Goal: Communication & Community: Answer question/provide support

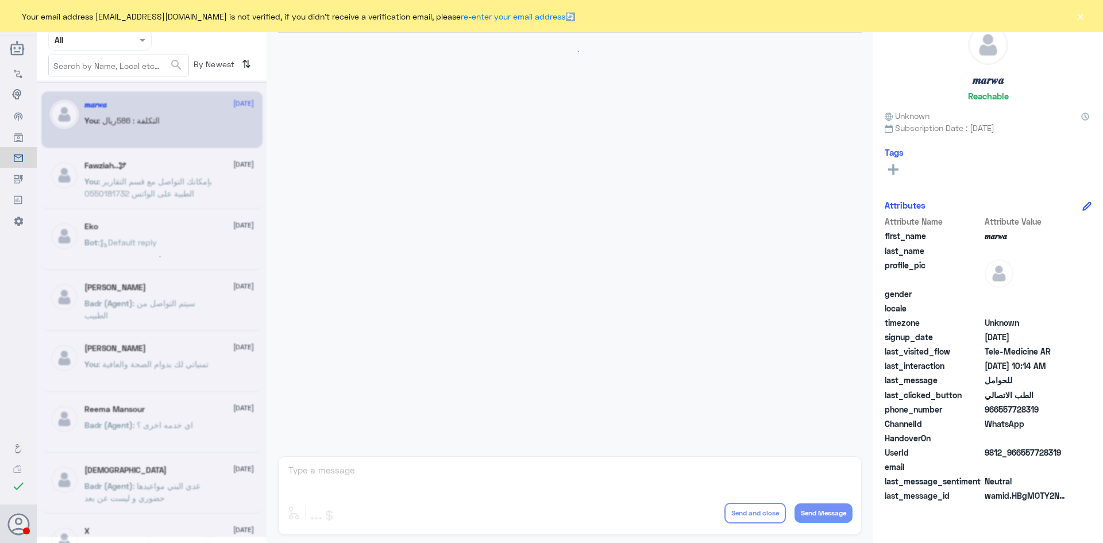
scroll to position [581, 0]
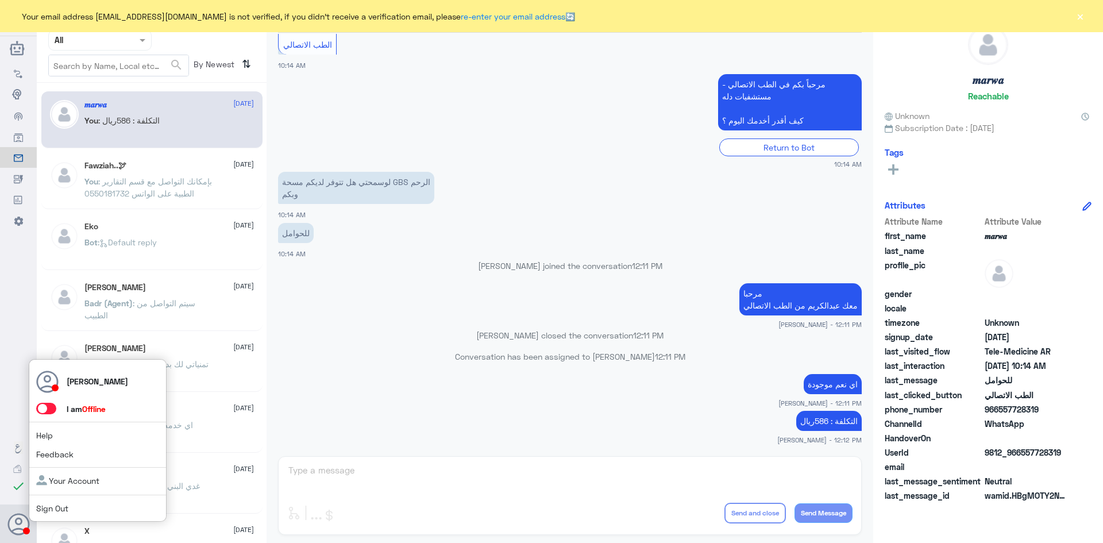
click at [51, 407] on span at bounding box center [46, 408] width 20 height 11
click at [0, 0] on input "checkbox" at bounding box center [0, 0] width 0 height 0
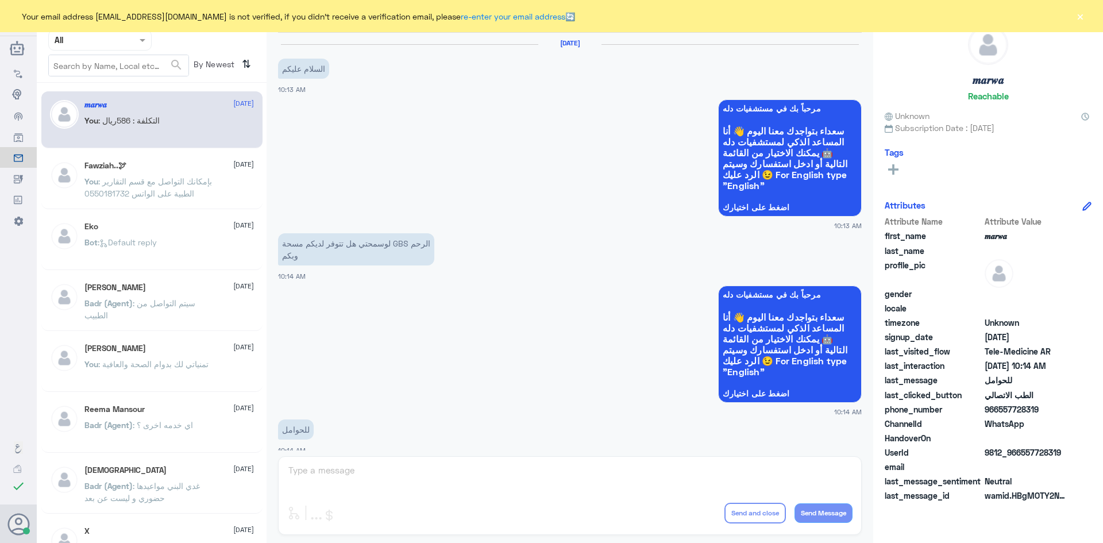
scroll to position [581, 0]
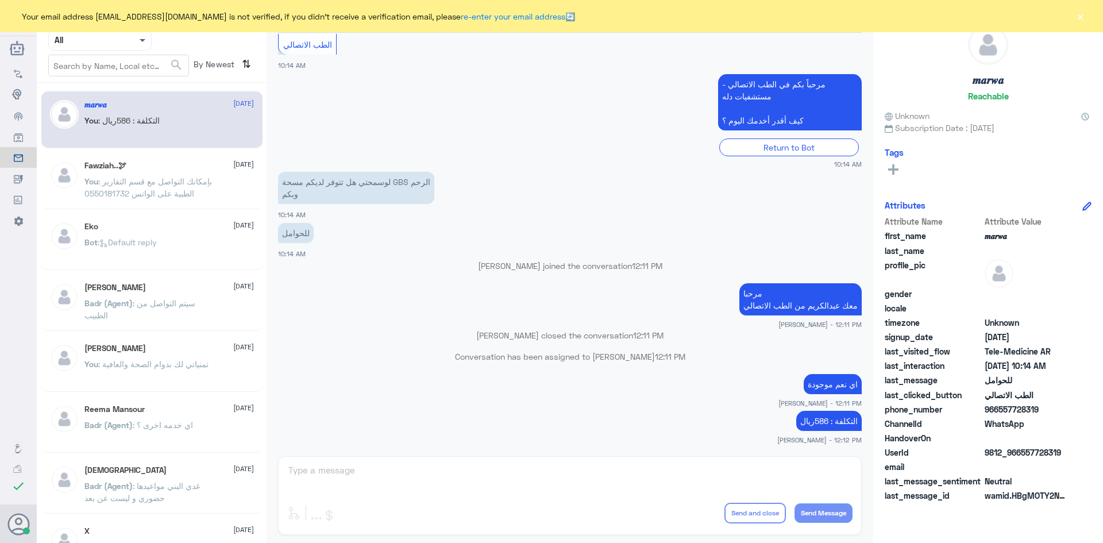
click at [145, 40] on span at bounding box center [143, 41] width 6 height 4
click at [99, 102] on Inbox "Your Inbox" at bounding box center [94, 102] width 40 height 10
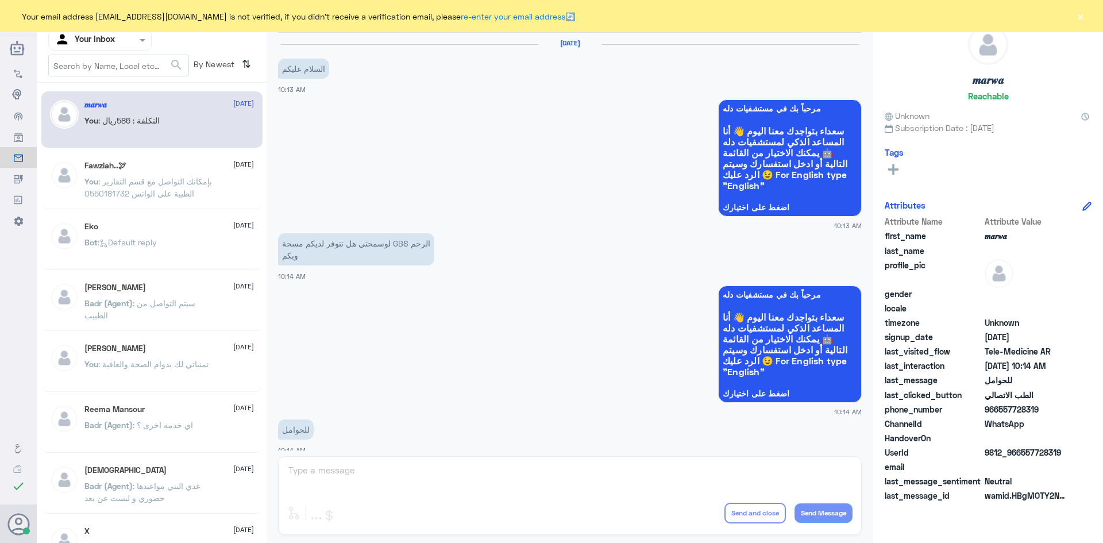
scroll to position [581, 0]
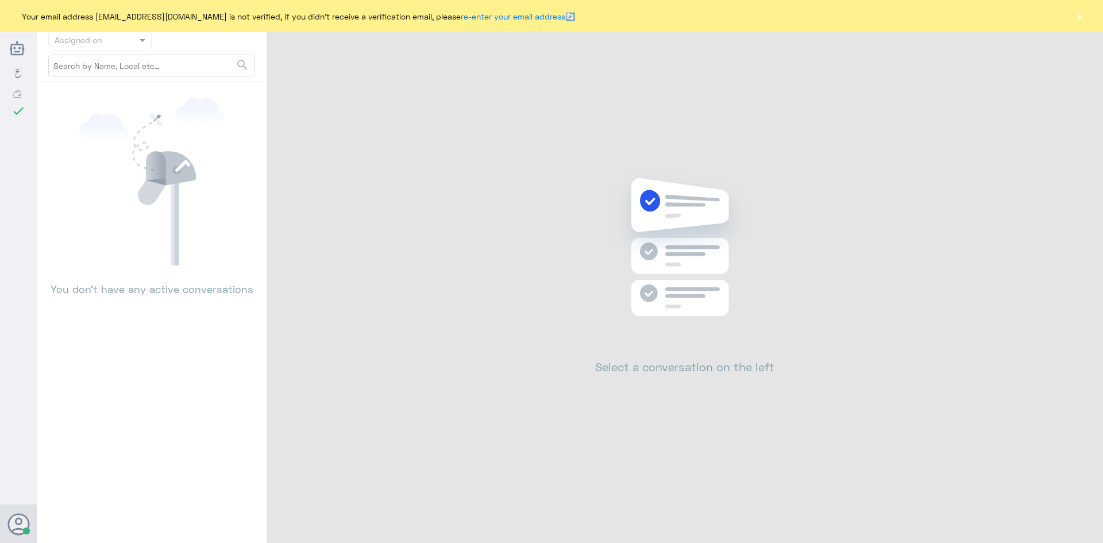
click at [1082, 14] on button "×" at bounding box center [1080, 15] width 11 height 11
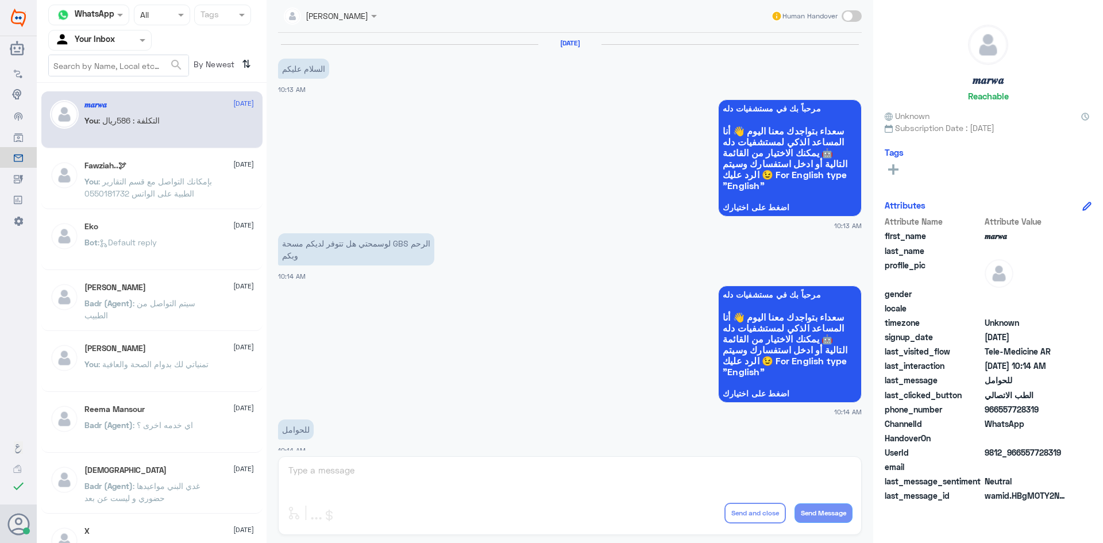
scroll to position [581, 0]
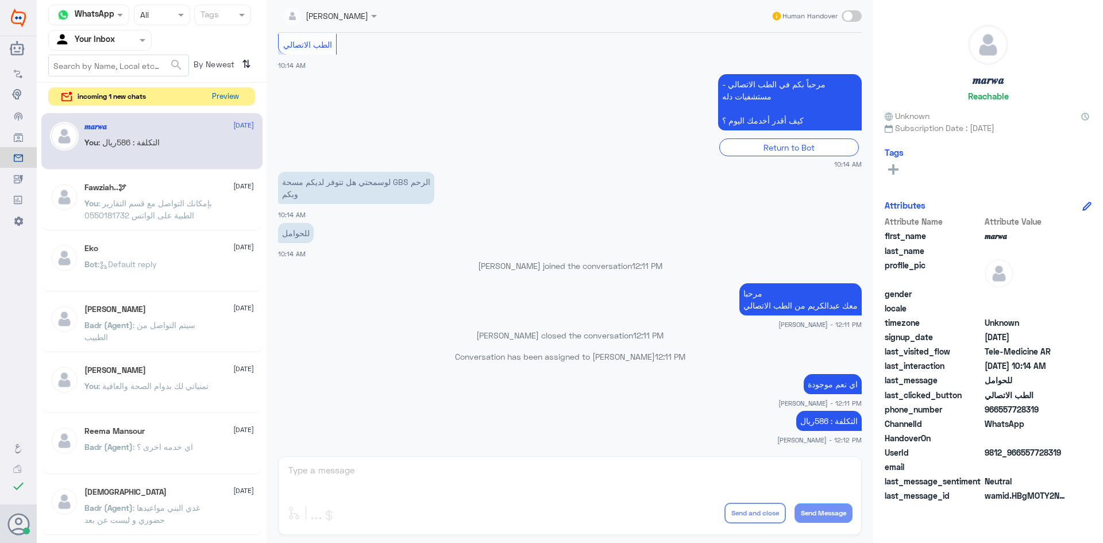
click at [215, 99] on button "Preview" at bounding box center [225, 97] width 36 height 18
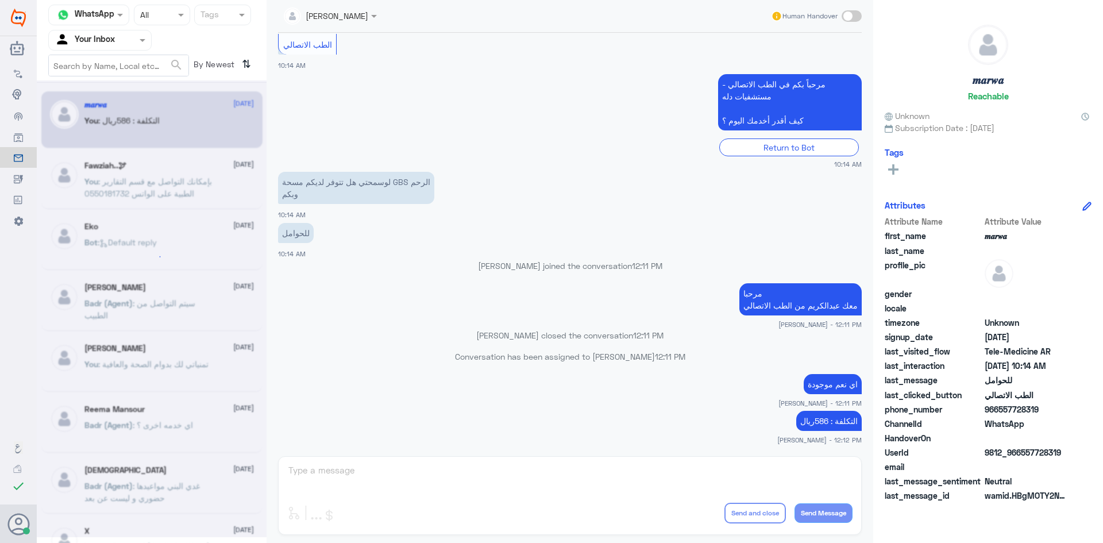
scroll to position [0, 0]
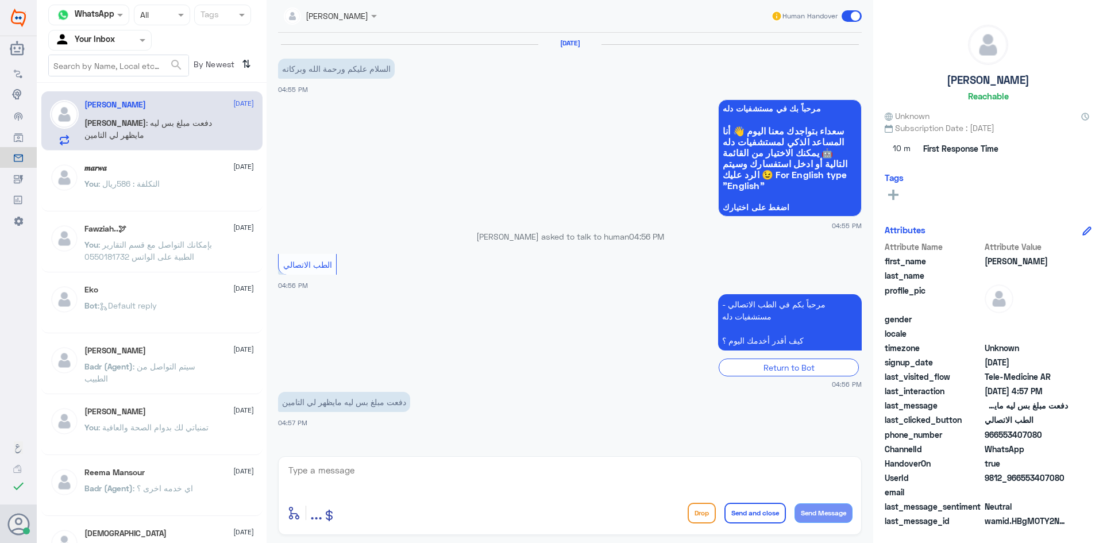
click at [417, 486] on textarea at bounding box center [570, 477] width 566 height 28
paste textarea "مرحبا معك عبدالكريم من الطب الاتصالي"
type textarea "مرحبا معك عبدالكريم من الطب الاتصالي"
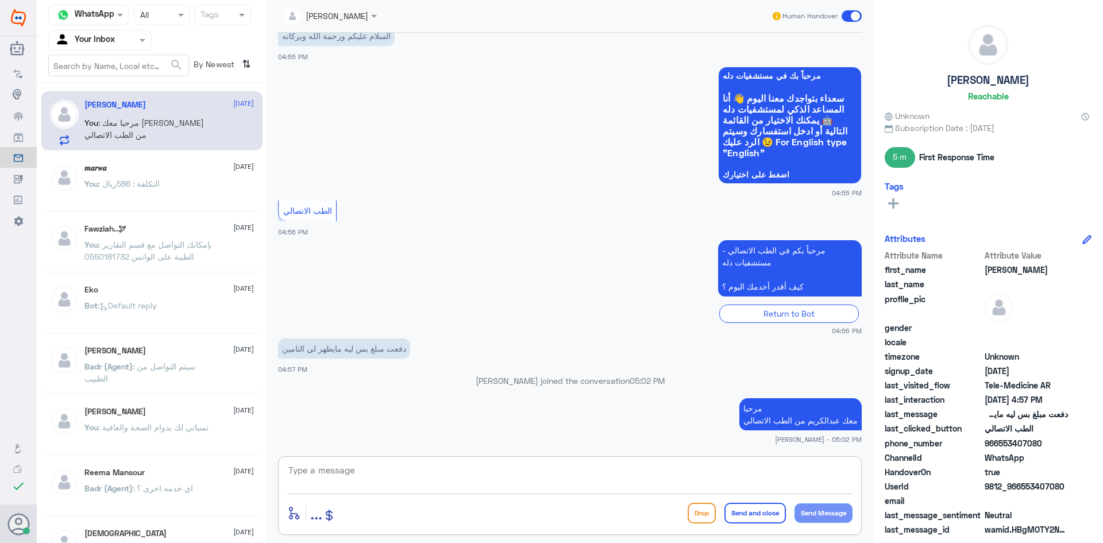
click at [735, 482] on textarea at bounding box center [570, 477] width 566 height 28
drag, startPoint x: 1041, startPoint y: 441, endPoint x: 1001, endPoint y: 444, distance: 40.3
click at [1001, 444] on span "966553407080" at bounding box center [1026, 443] width 83 height 12
copy span "553407080"
click at [669, 480] on textarea at bounding box center [570, 477] width 566 height 28
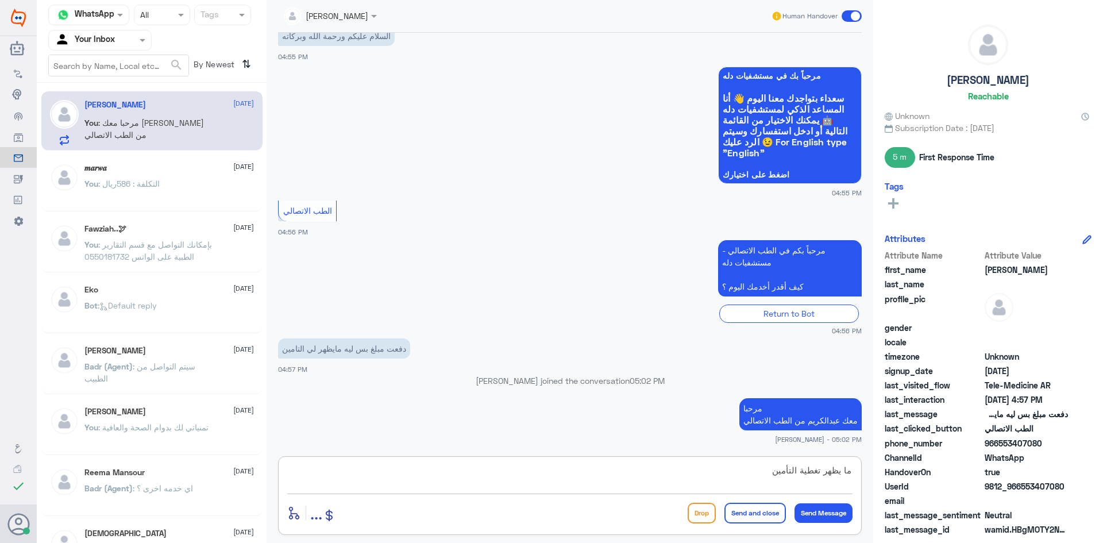
type textarea "ما يظهر تغطية التأمين ؟"
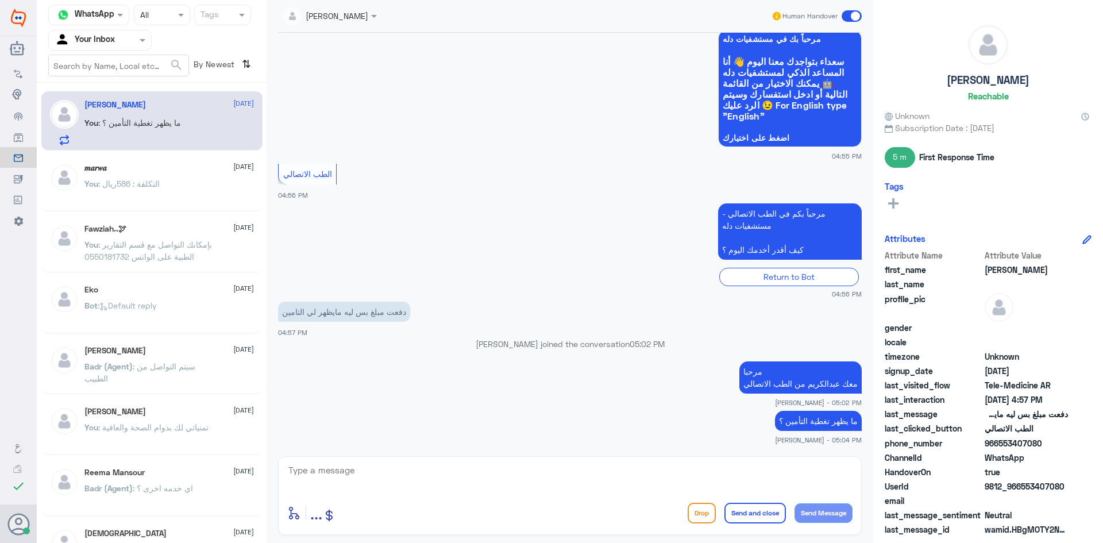
click at [845, 17] on span at bounding box center [852, 15] width 20 height 11
click at [0, 0] on input "checkbox" at bounding box center [0, 0] width 0 height 0
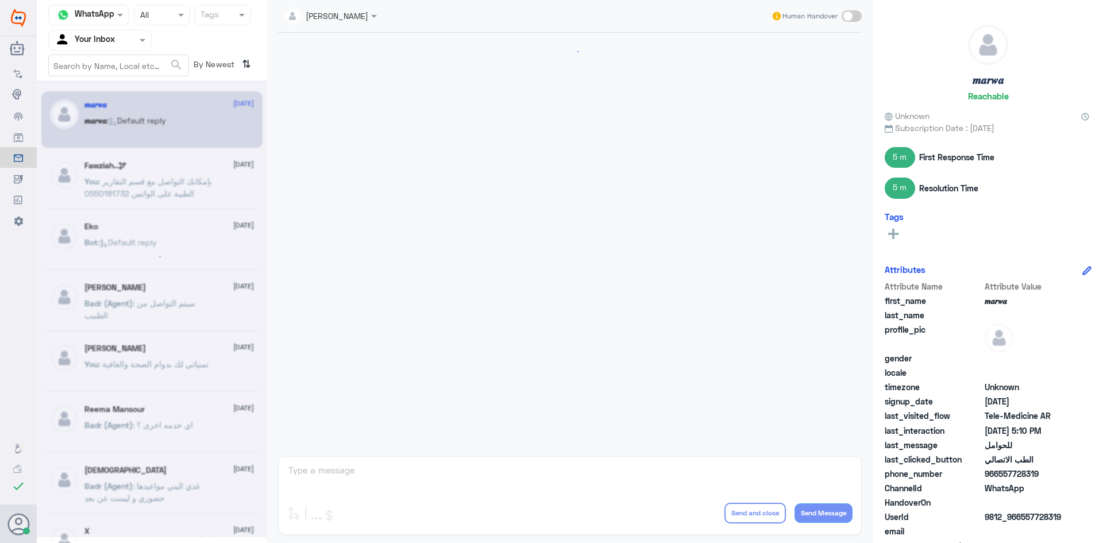
scroll to position [581, 0]
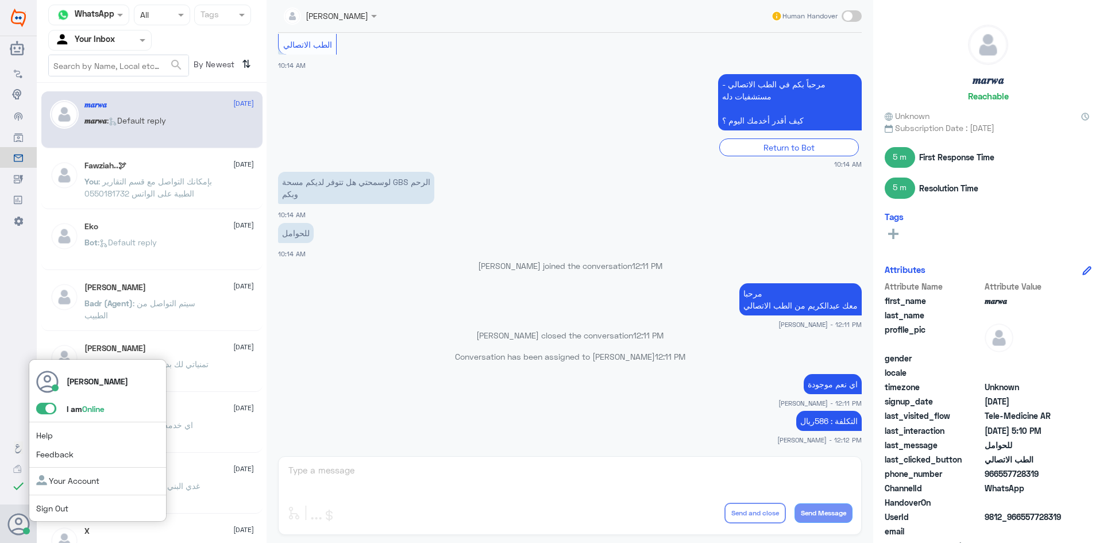
click at [39, 406] on span at bounding box center [46, 408] width 20 height 11
click at [0, 0] on input "checkbox" at bounding box center [0, 0] width 0 height 0
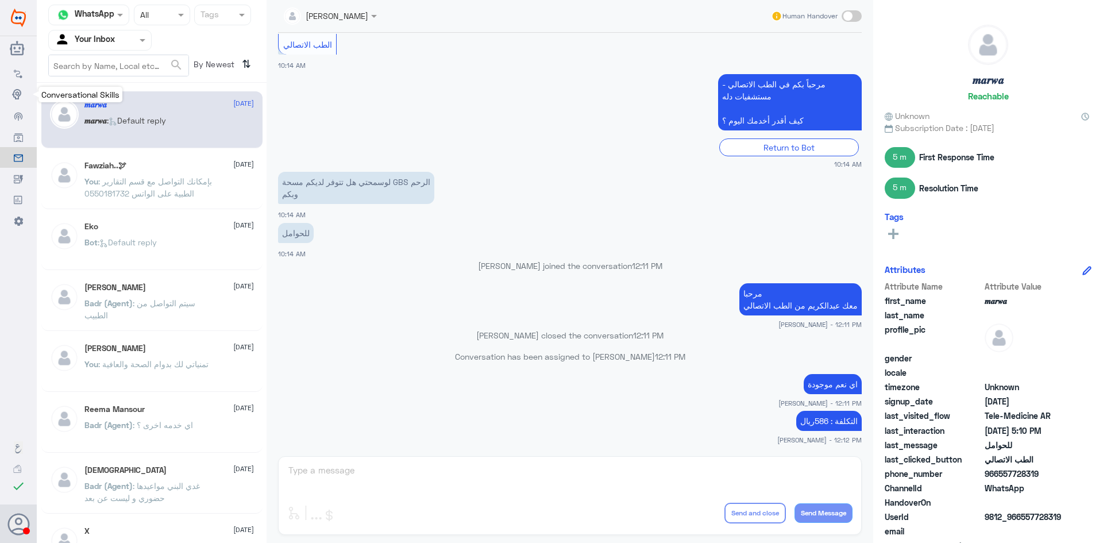
click at [13, 98] on icon at bounding box center [18, 94] width 13 height 13
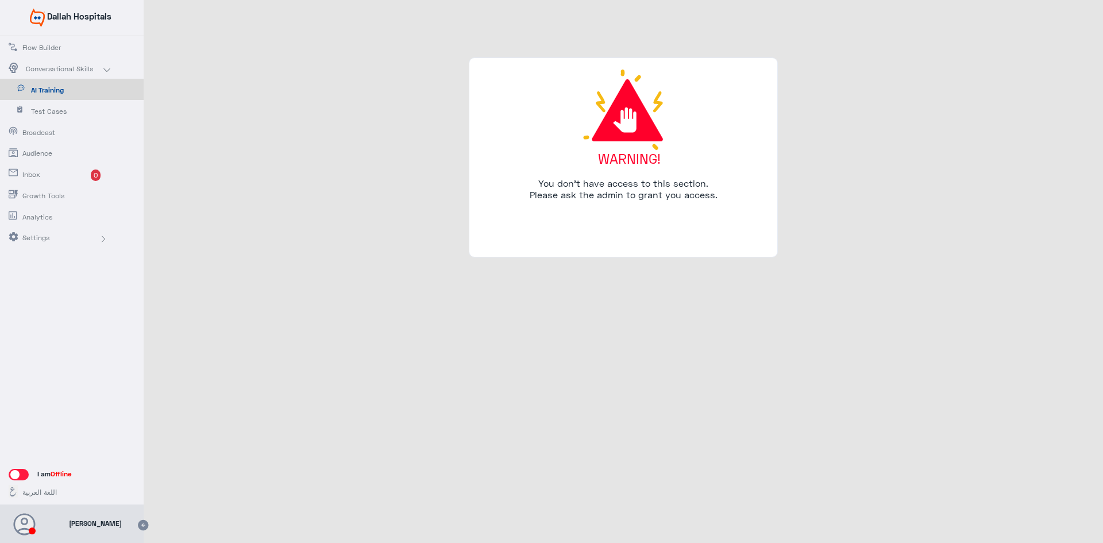
click at [17, 172] on use at bounding box center [13, 172] width 9 height 7
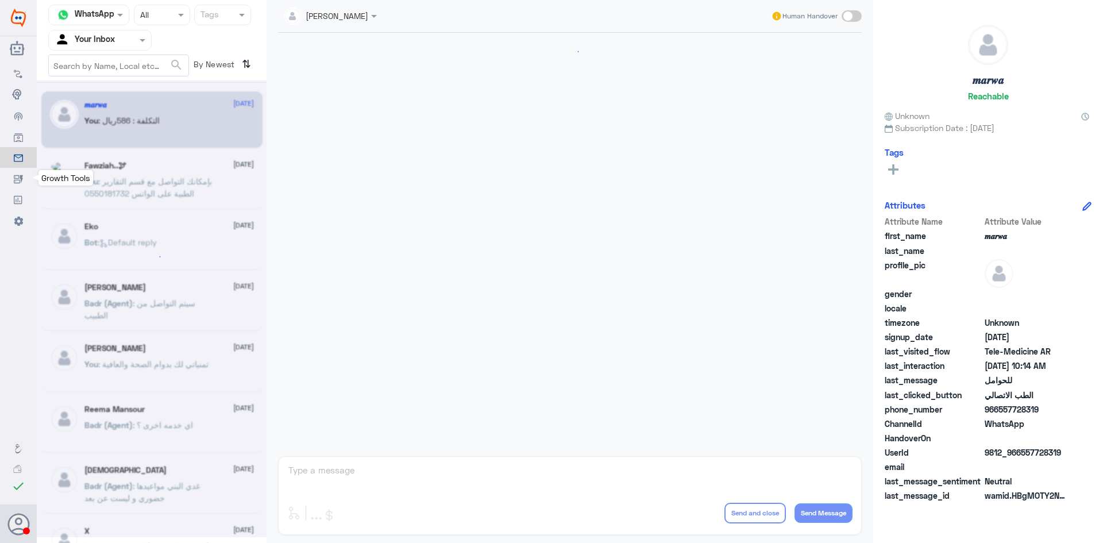
scroll to position [581, 0]
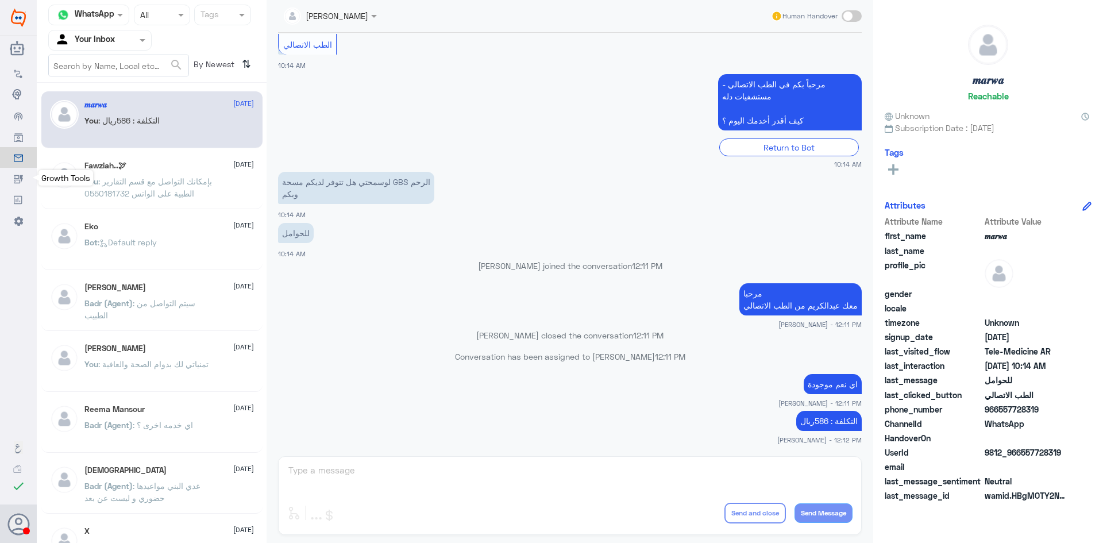
click at [18, 180] on use at bounding box center [18, 179] width 9 height 8
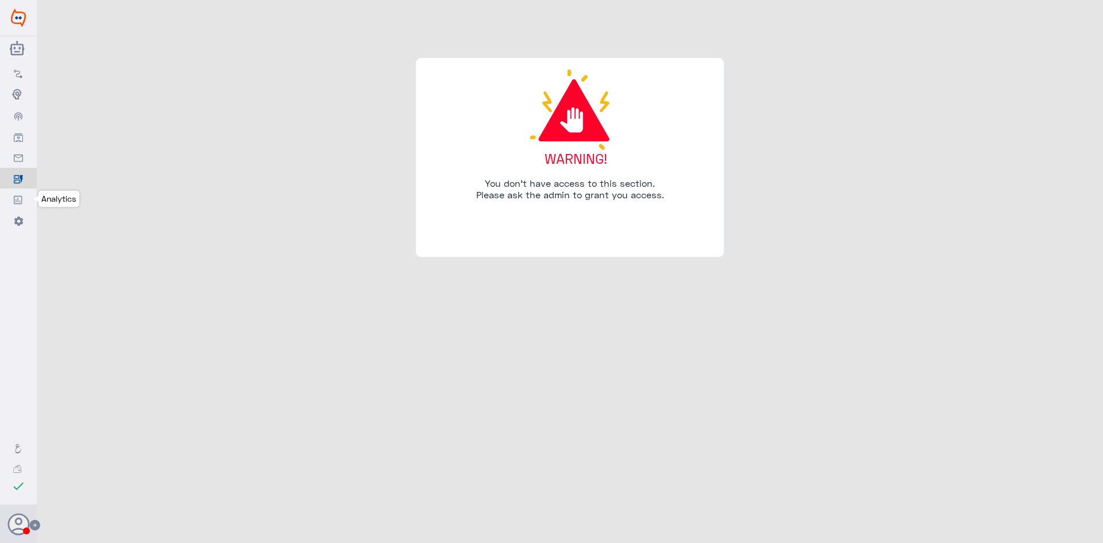
click at [21, 195] on icon at bounding box center [18, 199] width 9 height 9
click at [18, 219] on use at bounding box center [18, 221] width 9 height 9
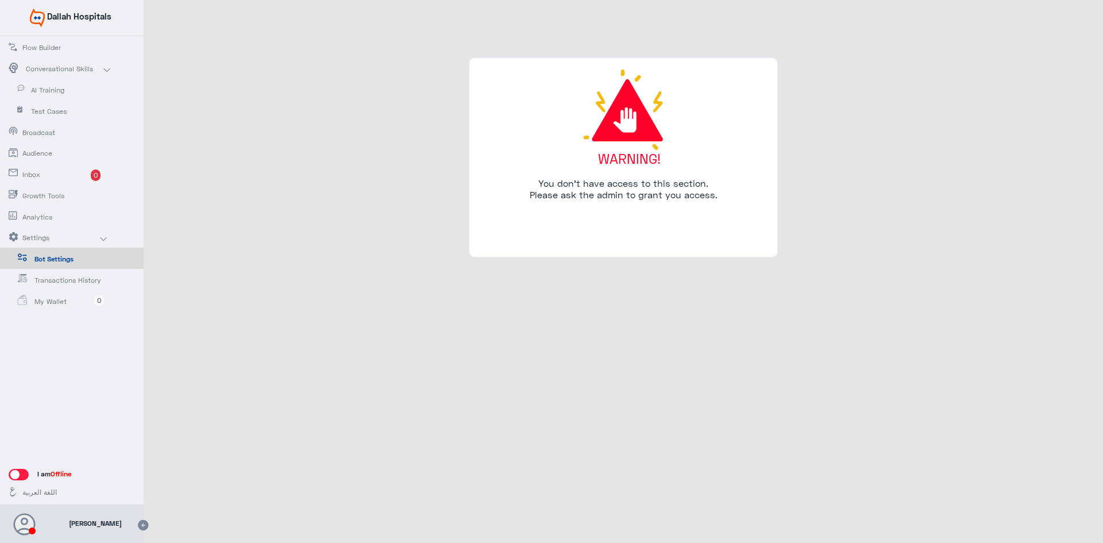
click at [68, 289] on link "Transactions History" at bounding box center [72, 279] width 144 height 21
click at [117, 279] on link "Transactions History" at bounding box center [72, 279] width 144 height 21
click at [86, 69] on span "Conversational Skills" at bounding box center [59, 69] width 67 height 10
click at [60, 20] on span "Dallah Hospitals" at bounding box center [79, 16] width 64 height 10
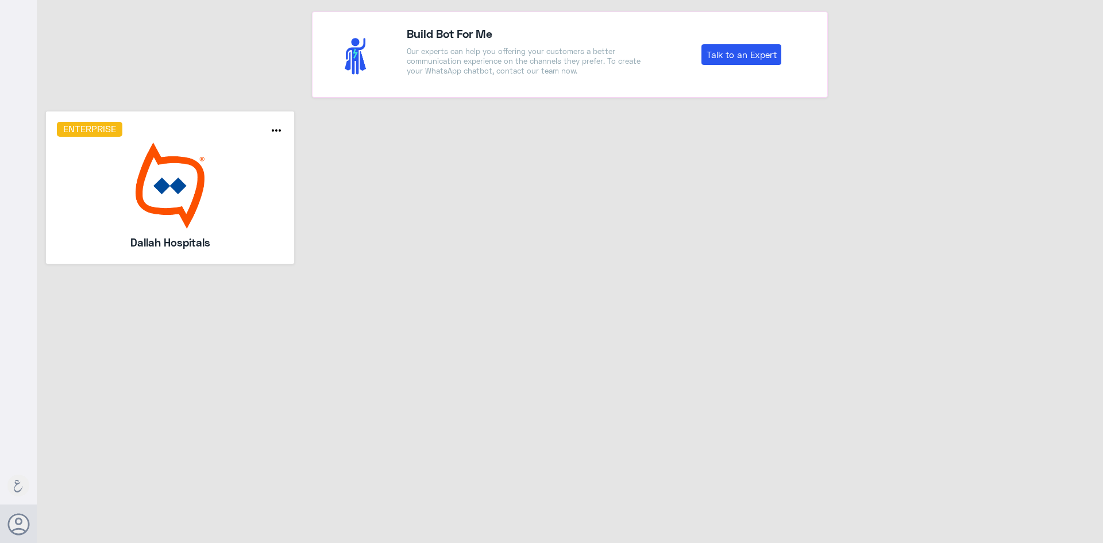
click at [99, 175] on img at bounding box center [170, 186] width 227 height 86
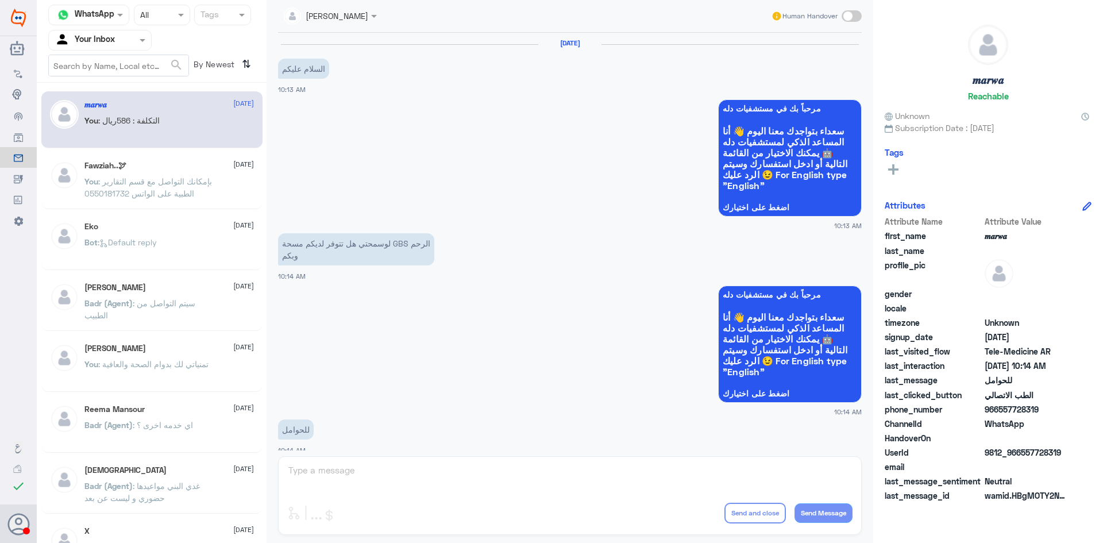
drag, startPoint x: 118, startPoint y: 43, endPoint x: 366, endPoint y: 120, distance: 260.1
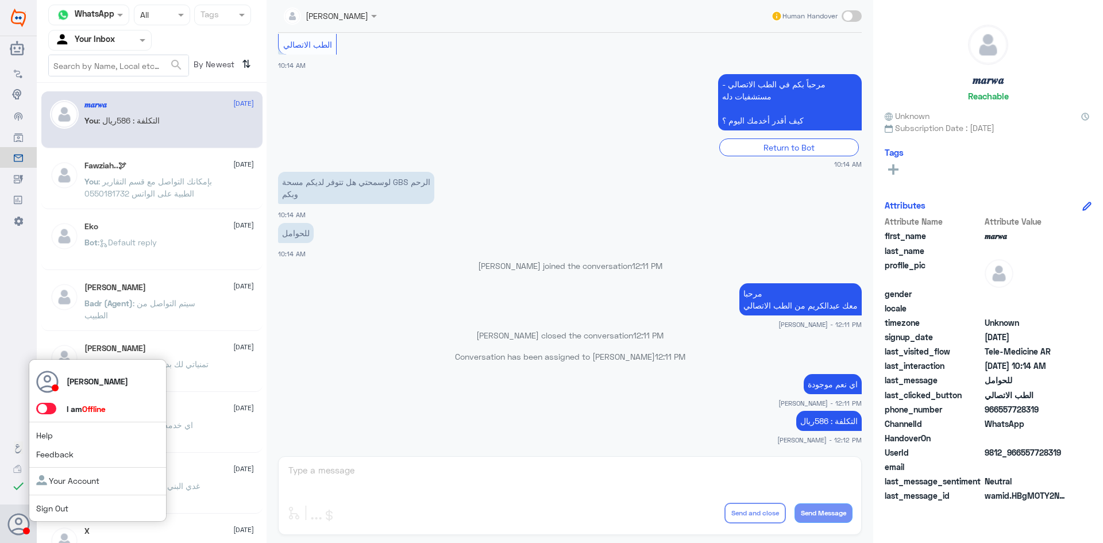
click at [53, 410] on span at bounding box center [46, 408] width 20 height 11
click at [0, 0] on input "checkbox" at bounding box center [0, 0] width 0 height 0
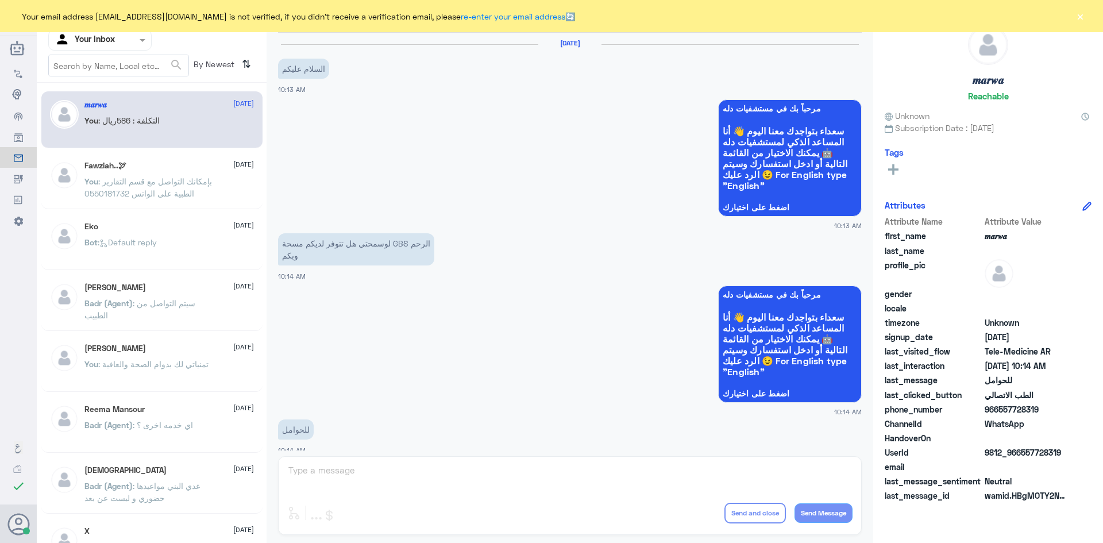
scroll to position [581, 0]
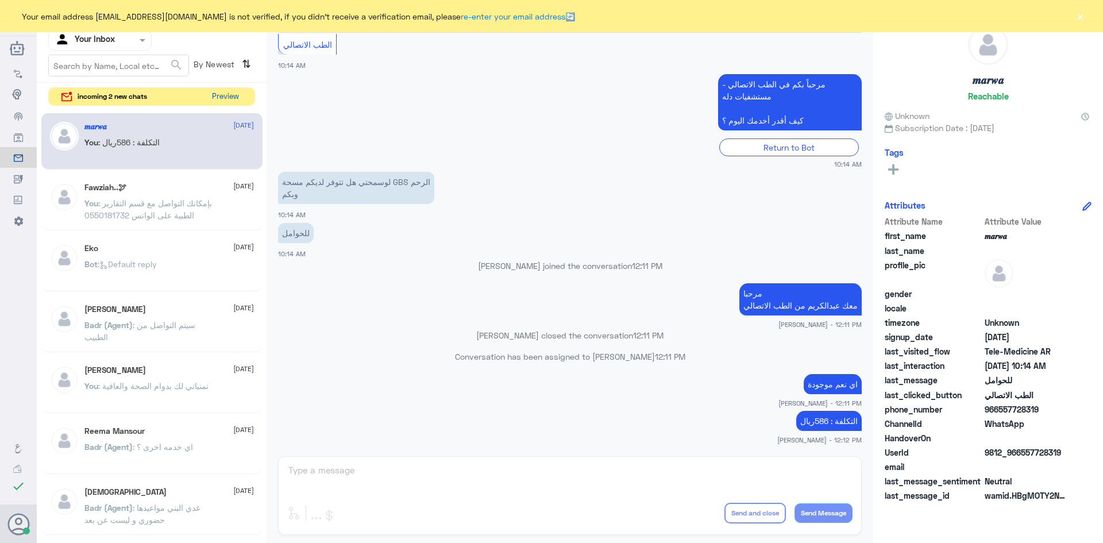
click at [228, 98] on button "Preview" at bounding box center [225, 97] width 36 height 18
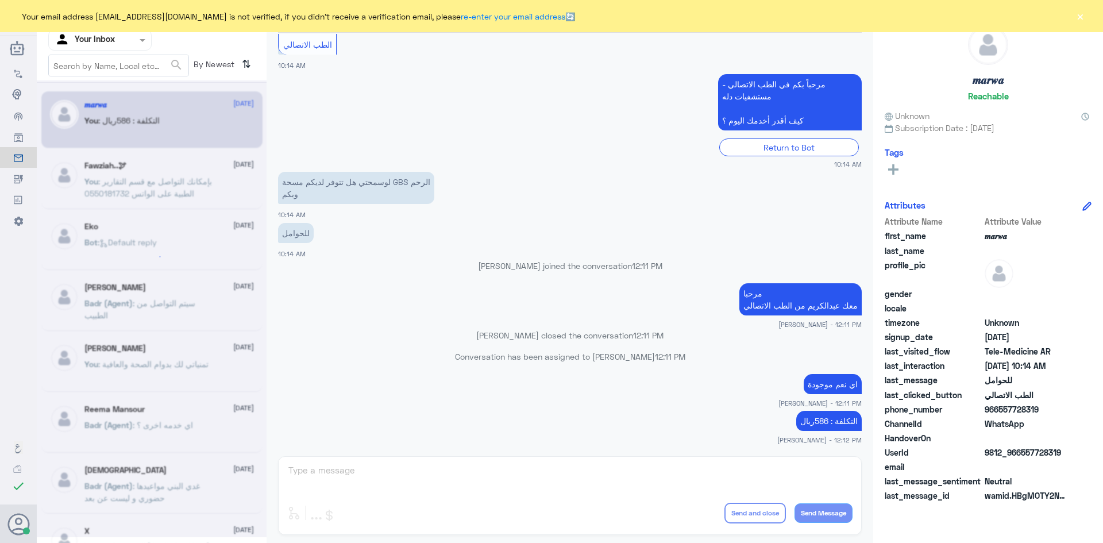
scroll to position [0, 0]
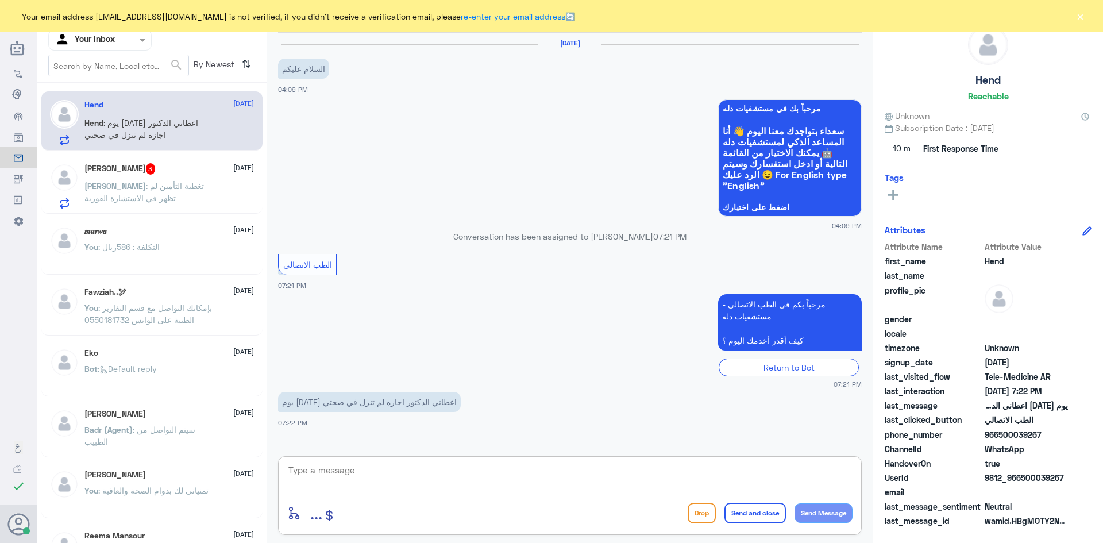
click at [447, 466] on textarea at bounding box center [570, 477] width 566 height 28
paste textarea "مرحبا معك [PERSON_NAME] من الطب الاتصالي"
type textarea "مرحبا معك [PERSON_NAME] من الطب الاتصالي"
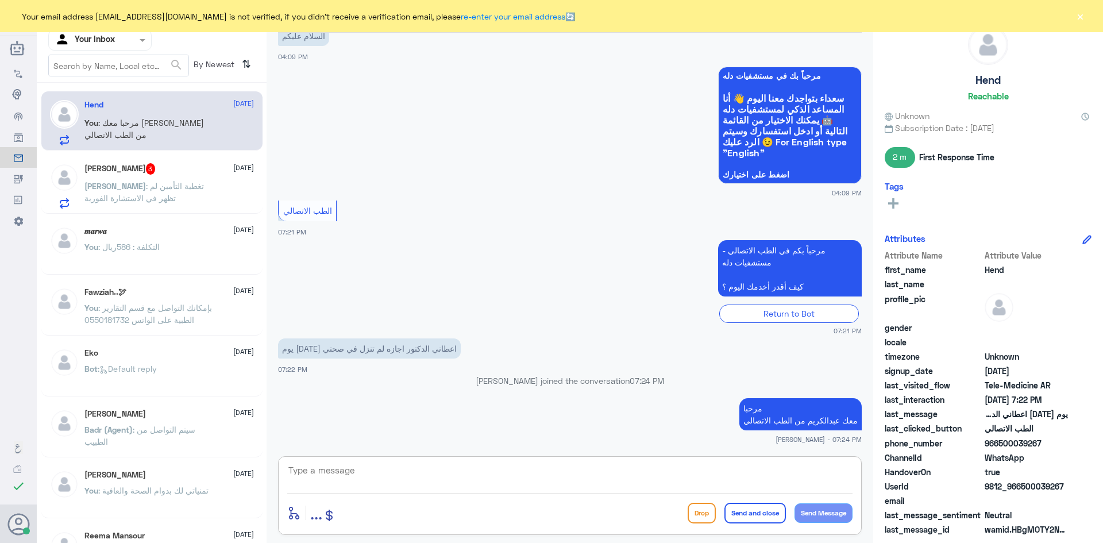
paste textarea "بإمكانك التواصل مع قسم التقارير الطبية على الواتس 0550181732"
type textarea "بإمكانك التواصل مع قسم التقارير الطبية على الواتس 0550181732"
click at [762, 517] on button "Send and close" at bounding box center [755, 513] width 61 height 21
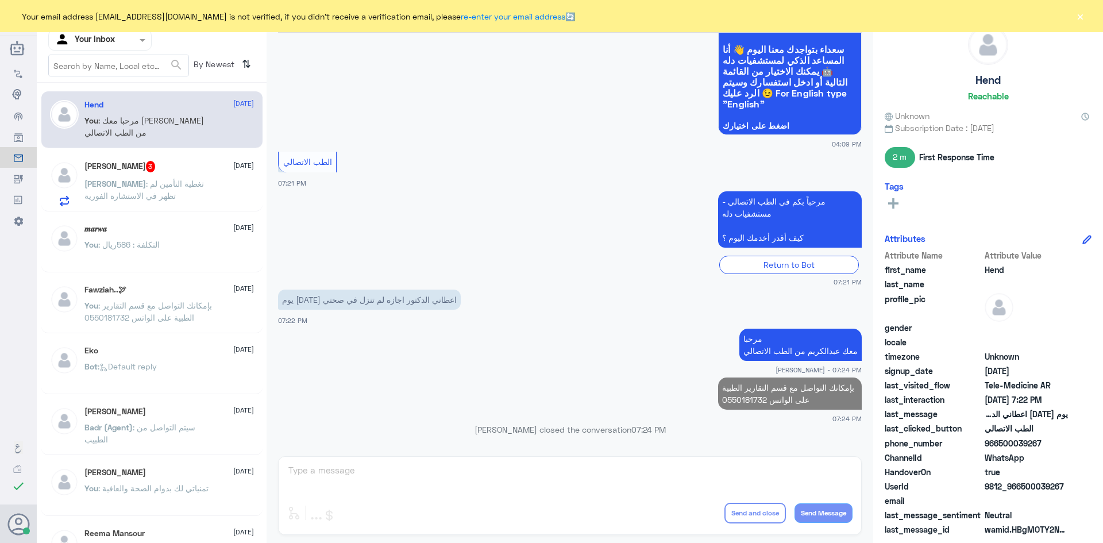
click at [194, 177] on div "[PERSON_NAME] 3 [DATE] [PERSON_NAME] : تغطية التأمين لم تظهر في الاستشارة الفور…" at bounding box center [169, 183] width 170 height 45
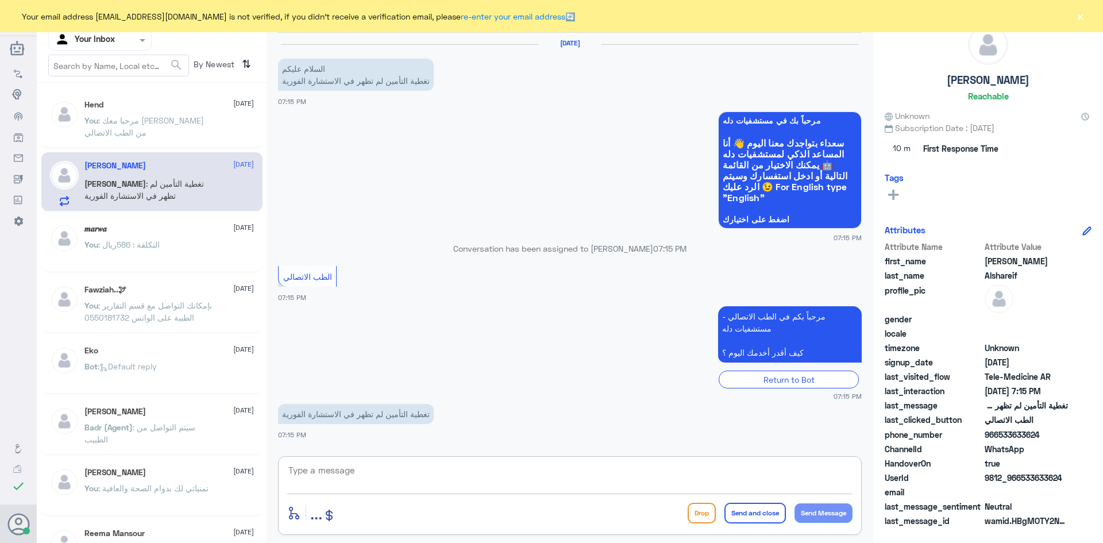
click at [436, 463] on textarea at bounding box center [570, 477] width 566 height 28
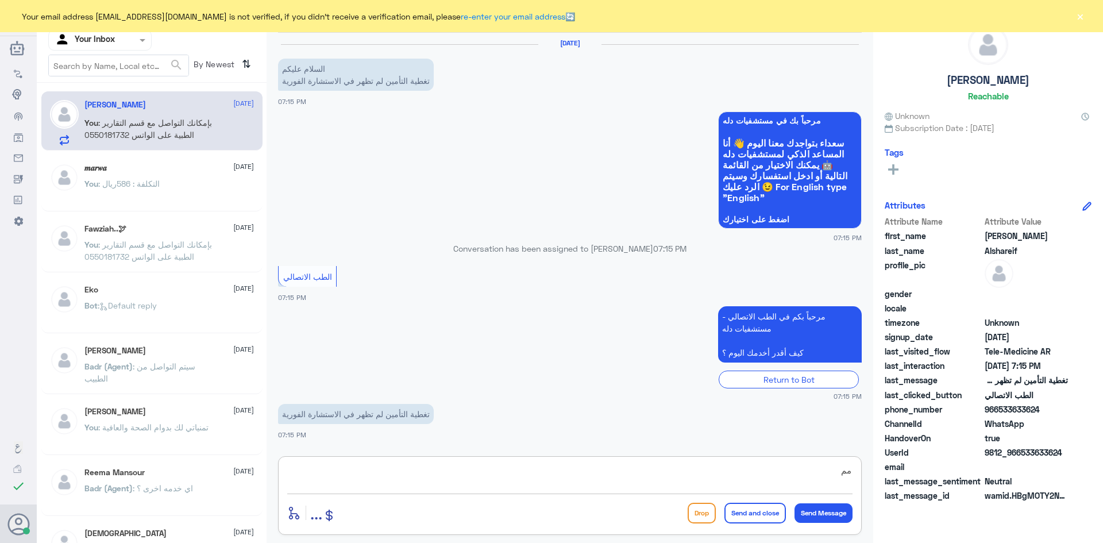
type textarea "م"
paste textarea "مرحبا معك [PERSON_NAME] من الطب الاتصالي"
type textarea "مرحبا معك [PERSON_NAME] من الطب الاتصالي"
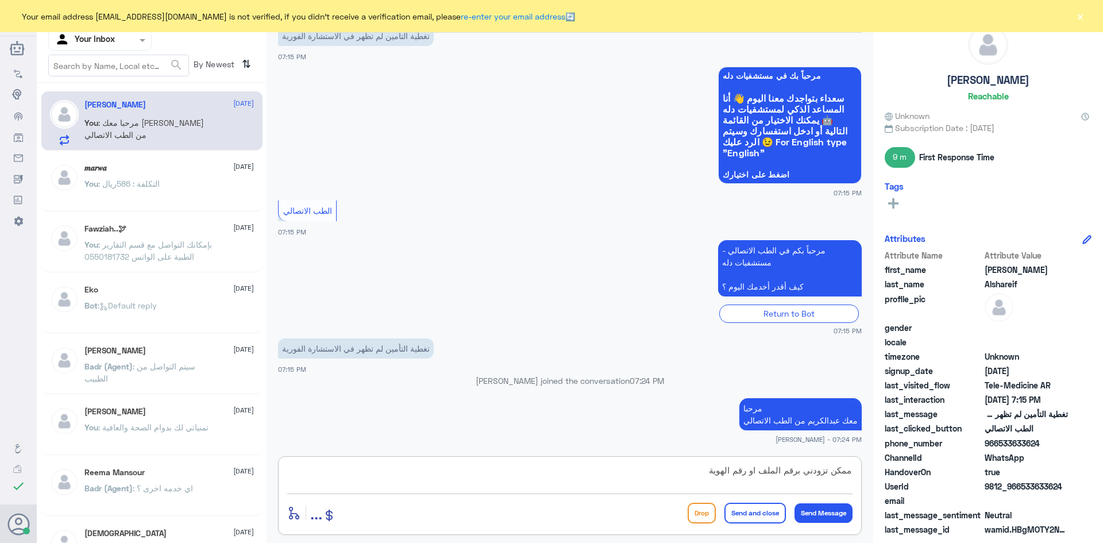
type textarea "ممكن تزودني برقم الملف او رقم الهوية"
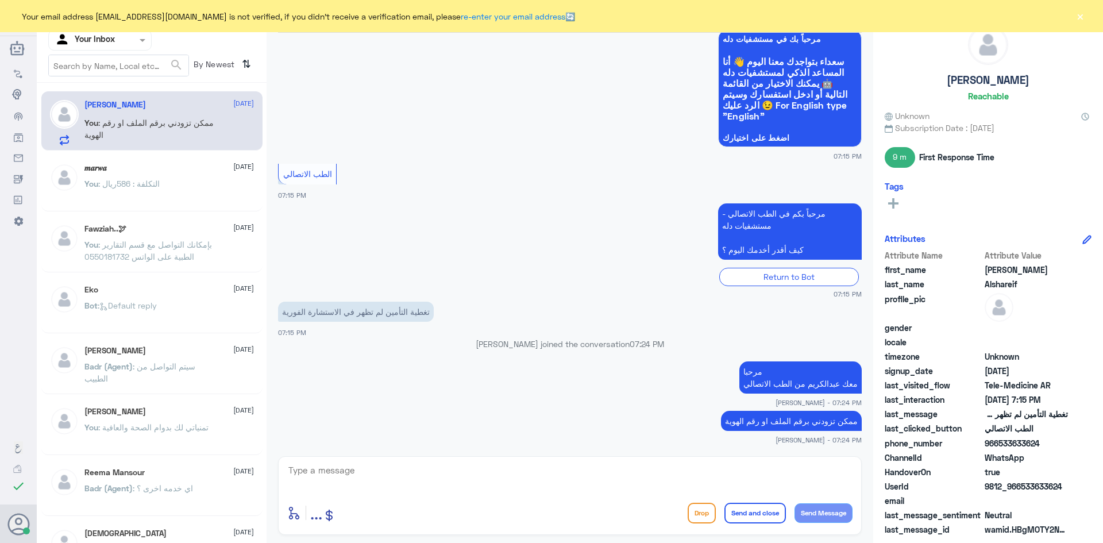
drag, startPoint x: 1065, startPoint y: 489, endPoint x: 1022, endPoint y: 494, distance: 42.8
click at [1022, 494] on div "UserId 9812_966533633624" at bounding box center [988, 487] width 207 height 14
copy span "533633624"
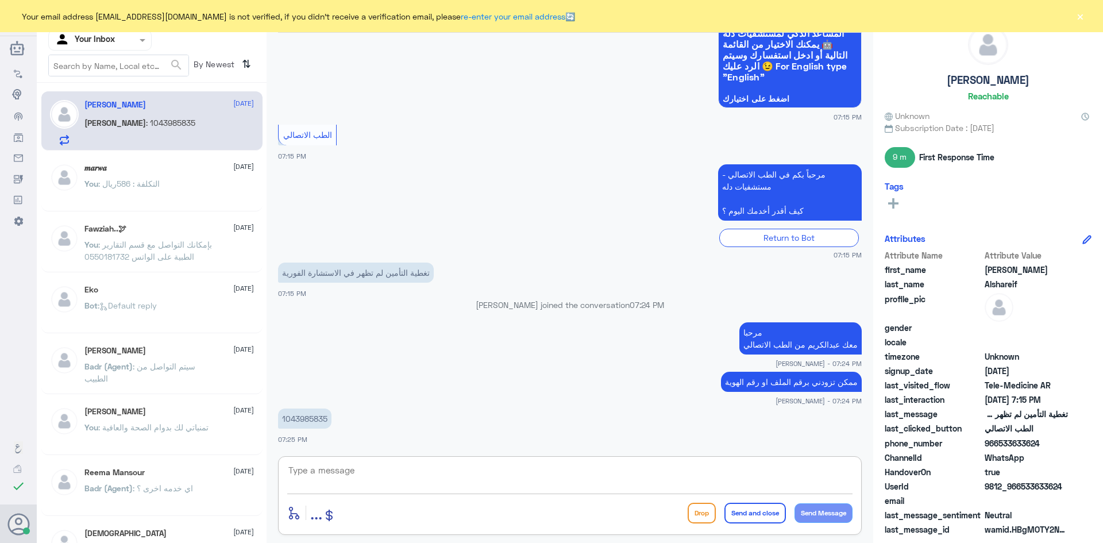
click at [772, 464] on textarea at bounding box center [570, 477] width 566 height 28
type textarea "لحظات من فضلك"
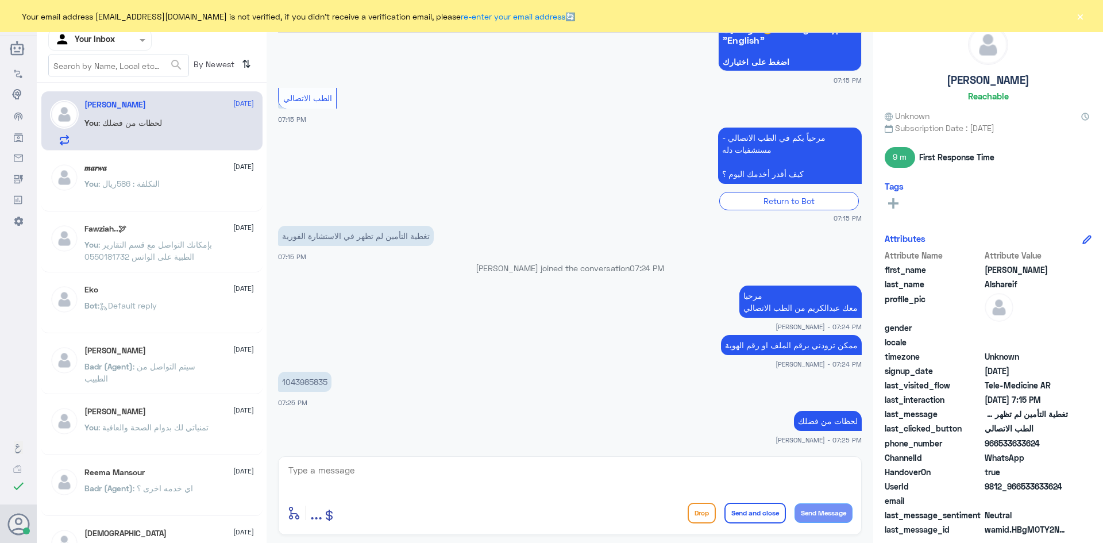
click at [813, 475] on textarea at bounding box center [570, 477] width 566 height 28
click at [662, 464] on textarea at bounding box center [570, 477] width 566 height 28
type textarea "تم تحديث تأمينك الآن بإمكانك استخدام الاستشارة الفورية بتغطية التأمين"
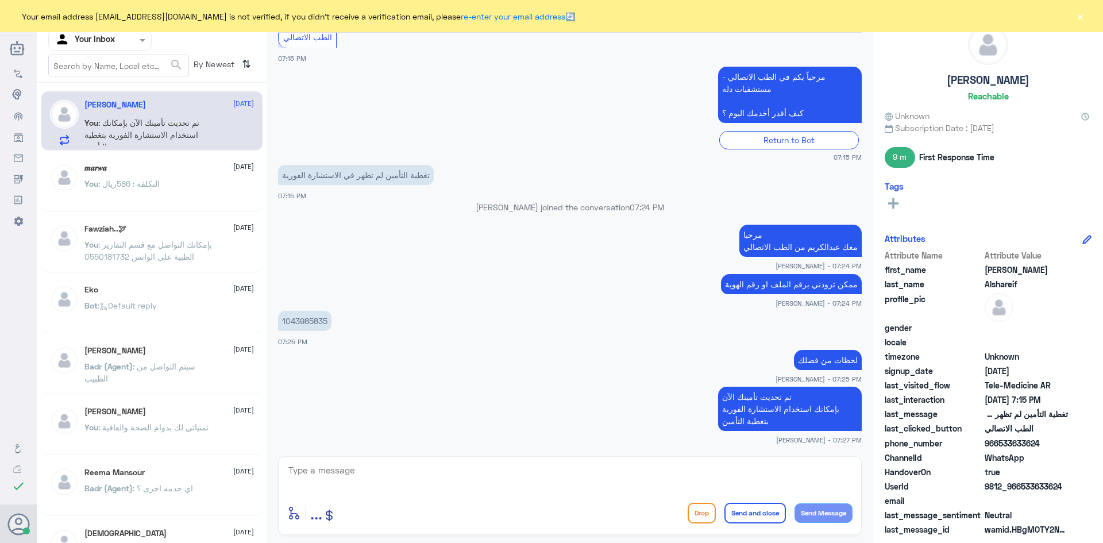
click at [775, 471] on textarea at bounding box center [570, 477] width 566 height 28
click at [1083, 14] on button "×" at bounding box center [1080, 15] width 11 height 11
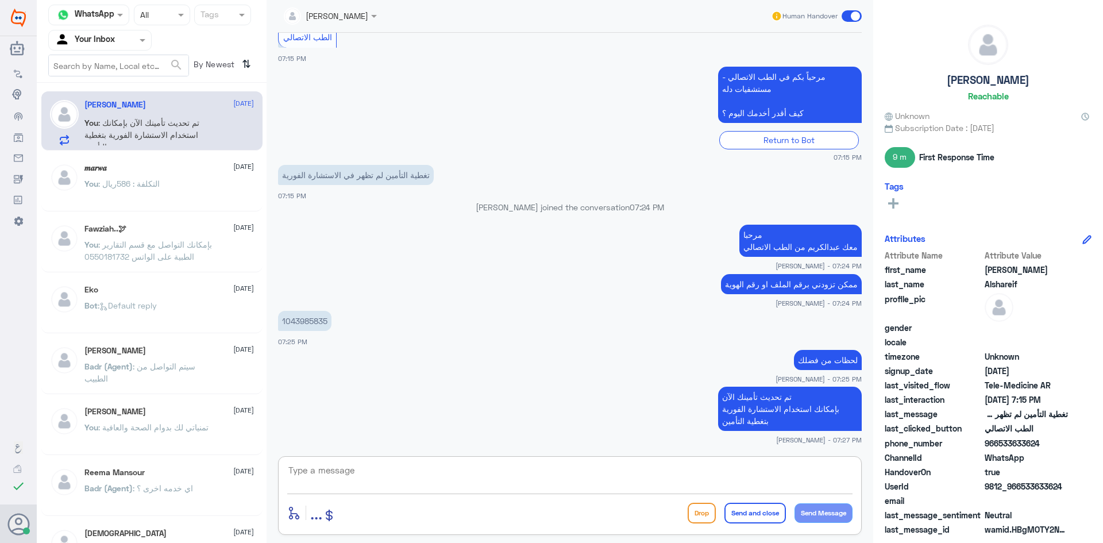
click at [717, 482] on textarea at bounding box center [570, 477] width 566 height 28
type textarea "اقدر اساعدك بشي ثاني ؟"
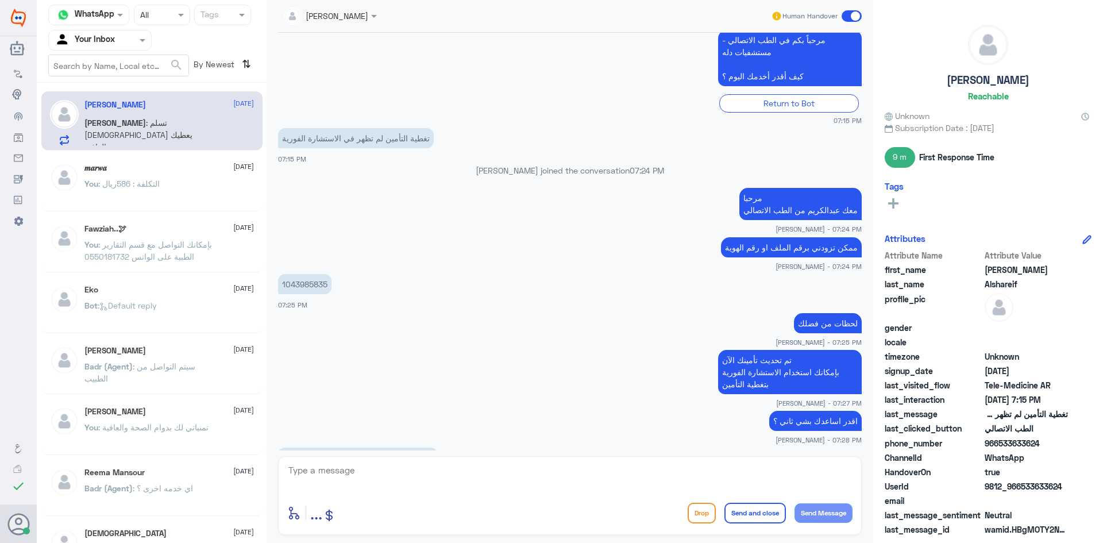
scroll to position [295, 0]
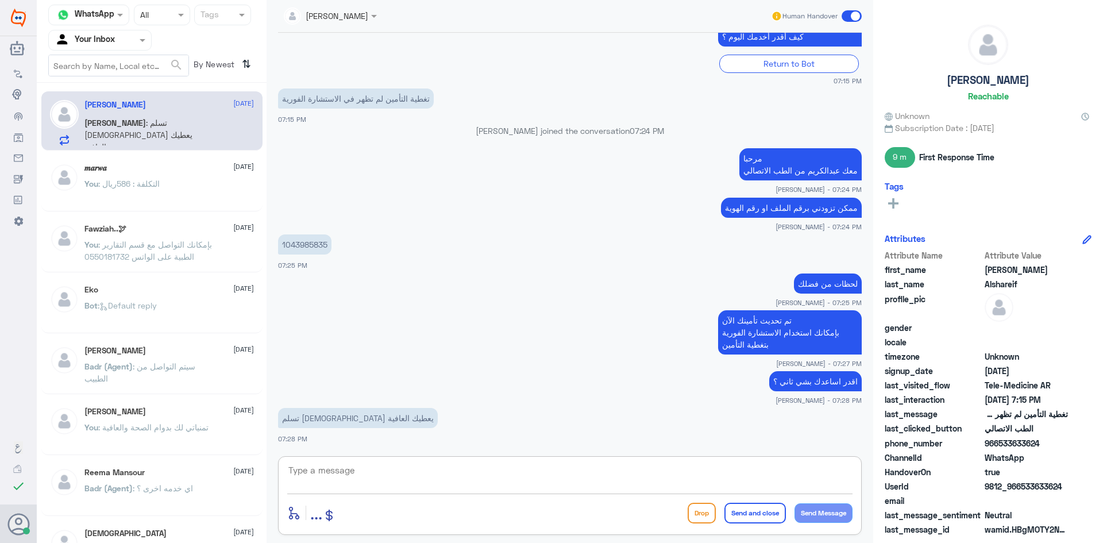
click at [556, 483] on textarea at bounding box center [570, 477] width 566 height 28
type textarea "[DEMOGRAPHIC_DATA] يعافيك وتمنياتي لك بدوام الصحة والعافية"
click at [759, 511] on button "Send and close" at bounding box center [755, 513] width 61 height 21
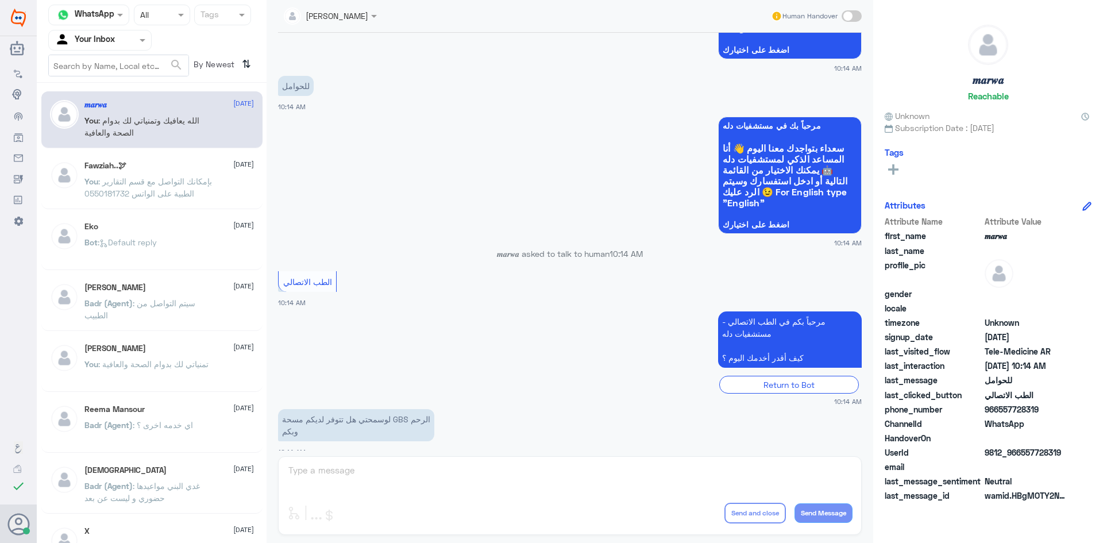
scroll to position [581, 0]
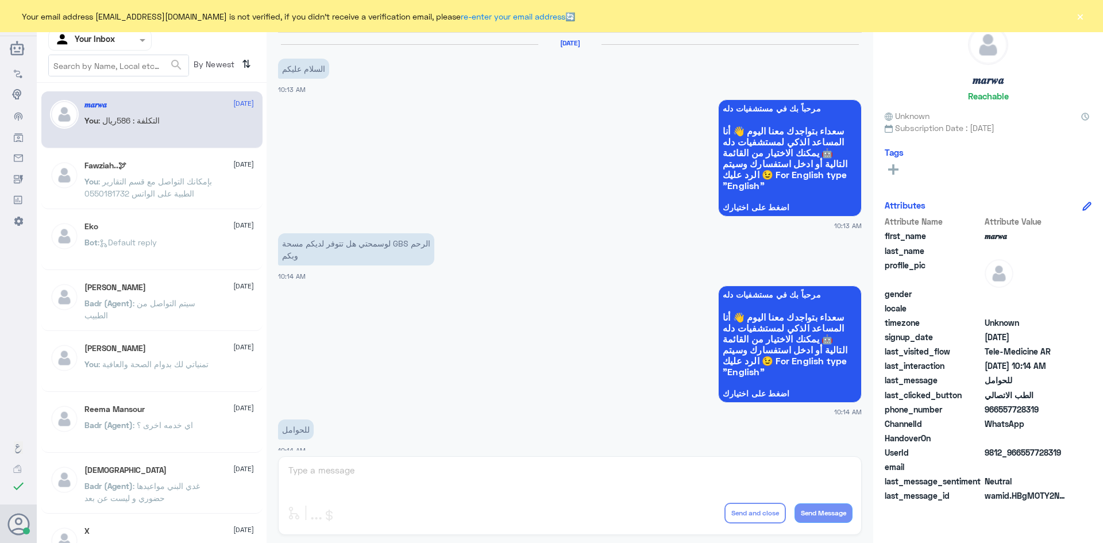
scroll to position [581, 0]
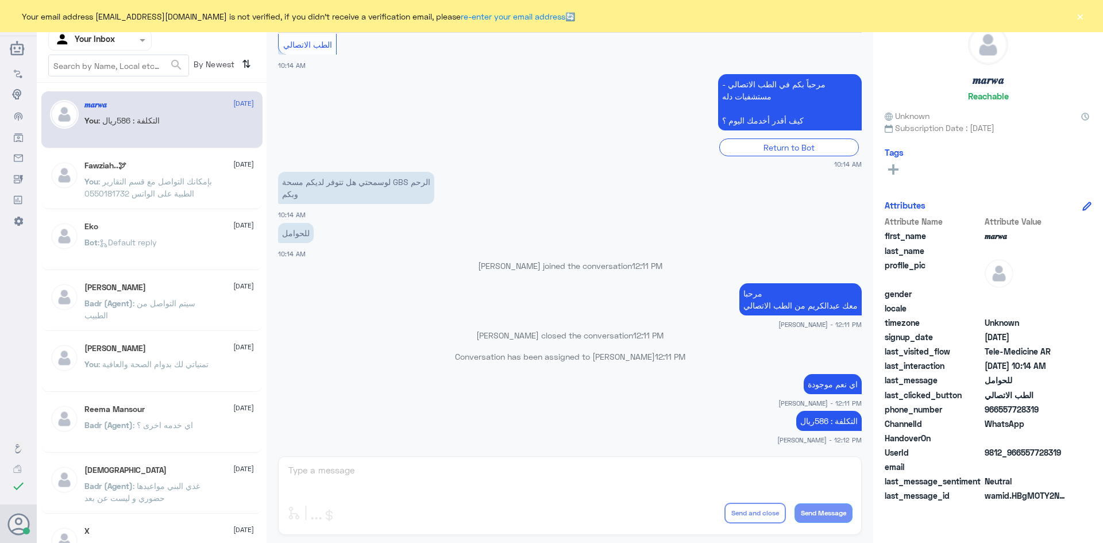
click at [1078, 17] on button "×" at bounding box center [1080, 15] width 11 height 11
